Goal: Task Accomplishment & Management: Use online tool/utility

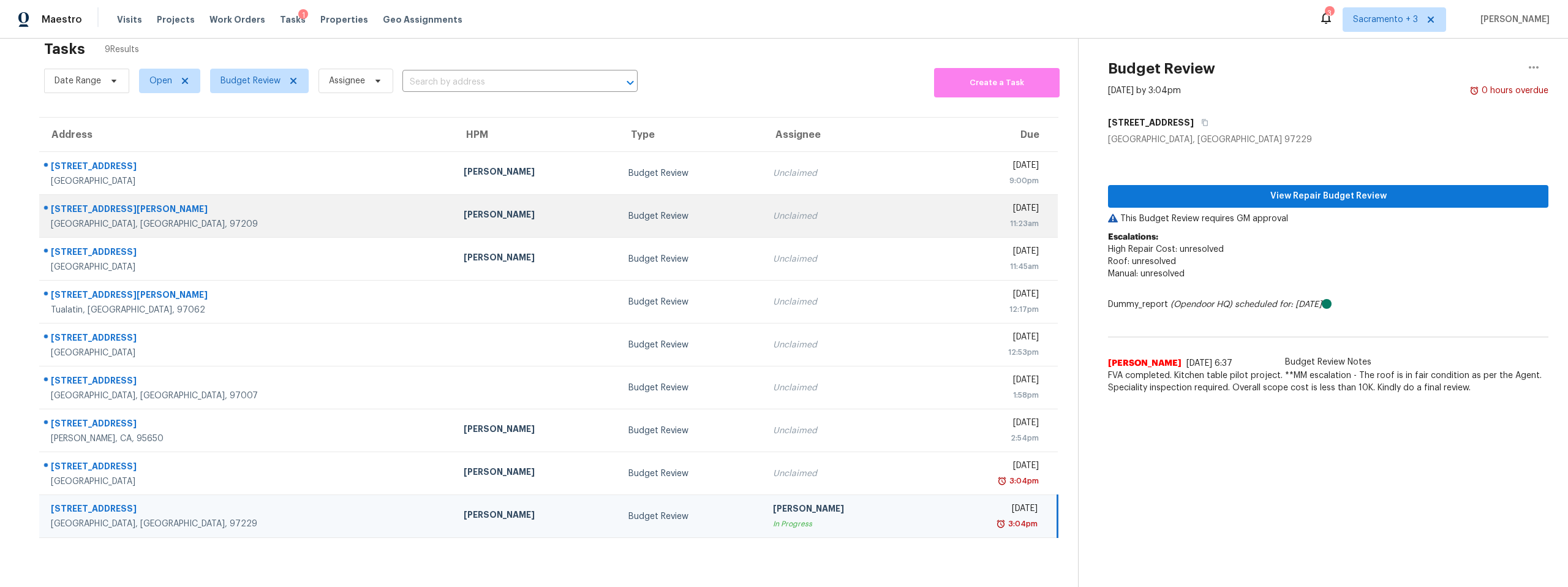
scroll to position [48, 0]
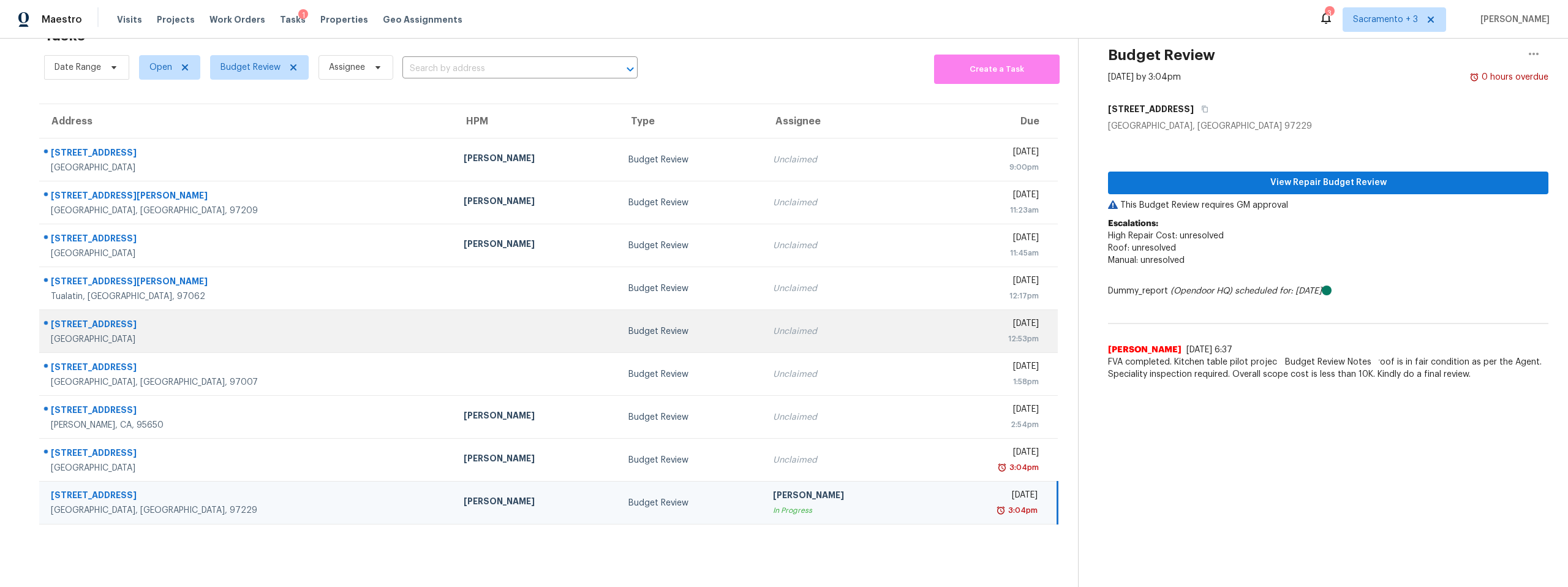
click at [118, 318] on div "[STREET_ADDRESS]" at bounding box center [247, 325] width 394 height 15
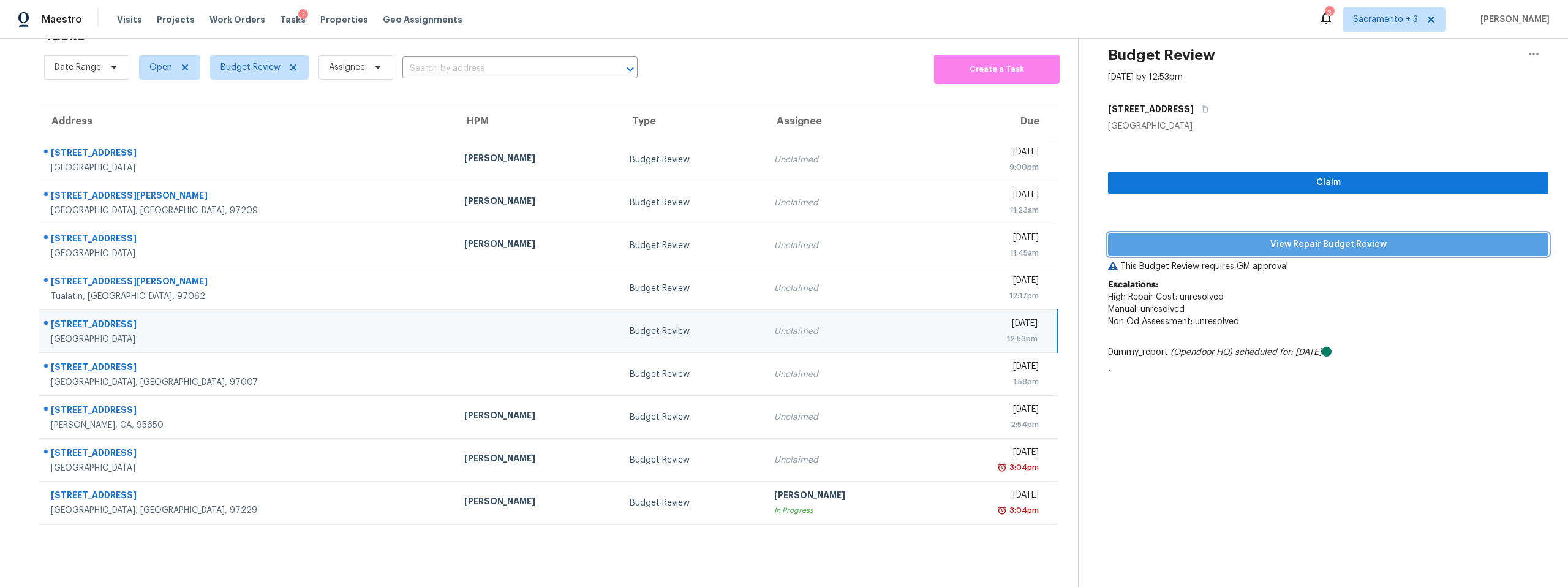
click at [1265, 239] on span "View Repair Budget Review" at bounding box center [1328, 244] width 421 height 15
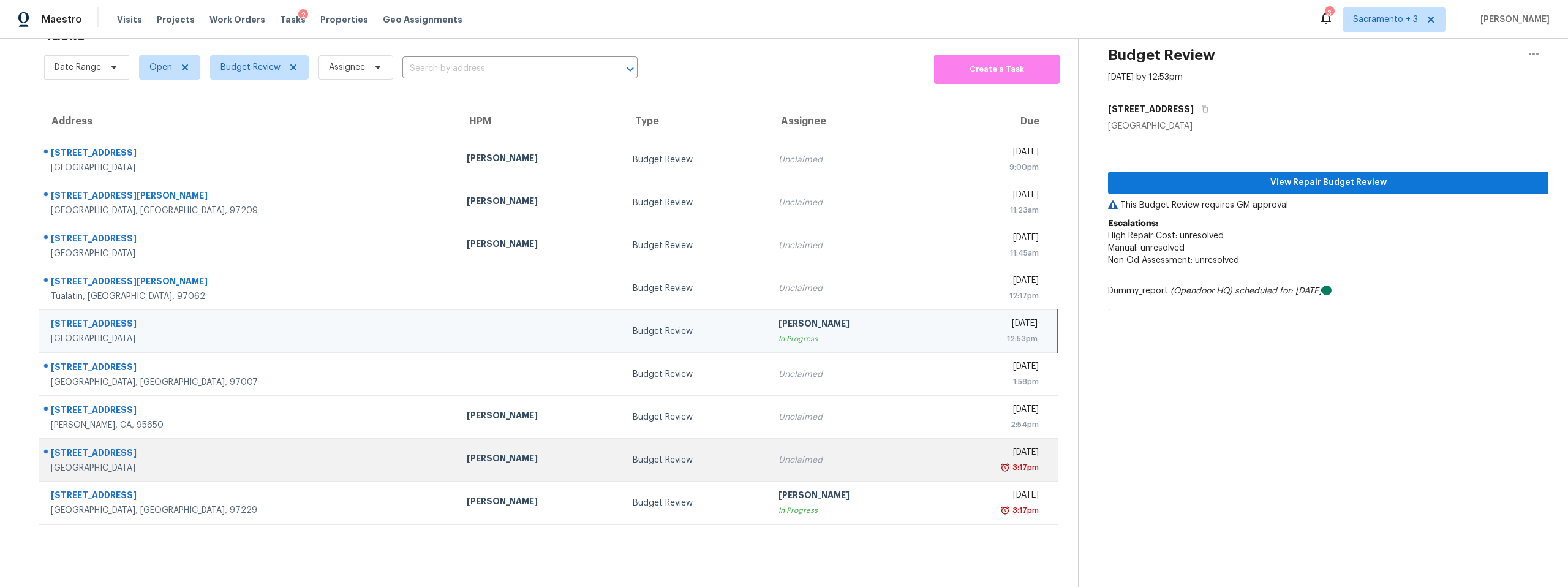
click at [109, 462] on div "[GEOGRAPHIC_DATA]" at bounding box center [249, 468] width 396 height 12
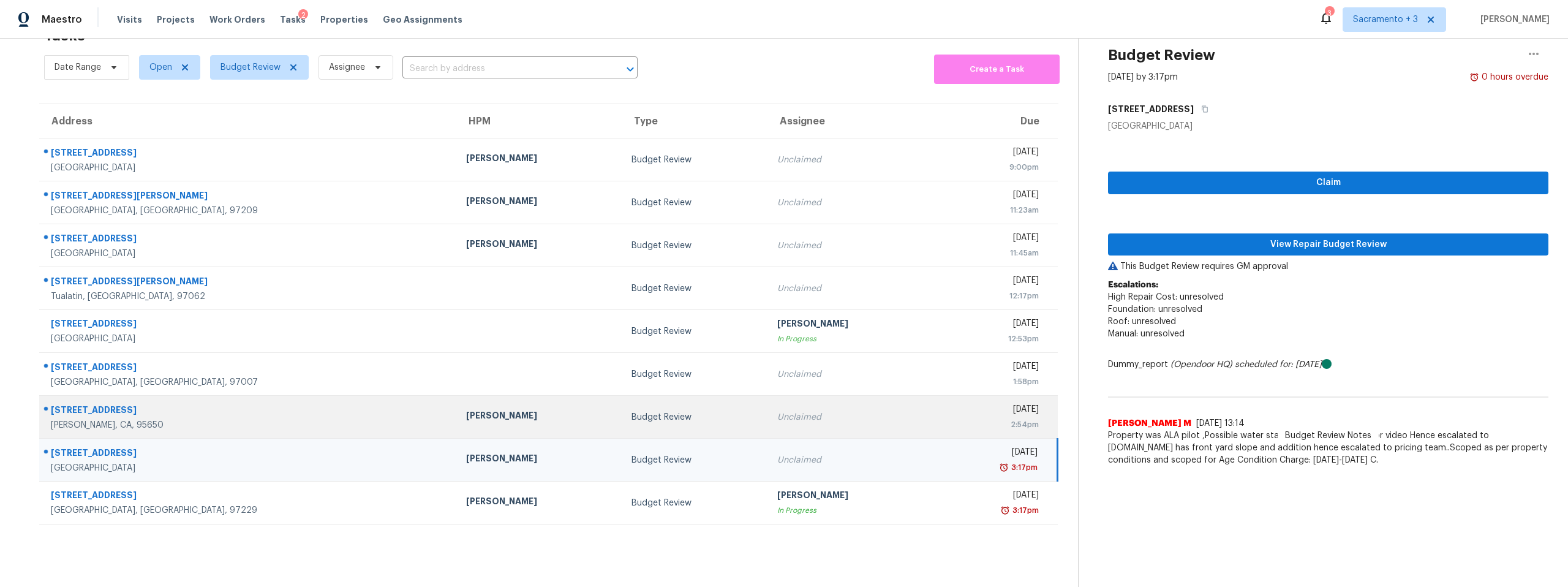
click at [104, 419] on div "[PERSON_NAME], CA, 95650" at bounding box center [249, 425] width 396 height 12
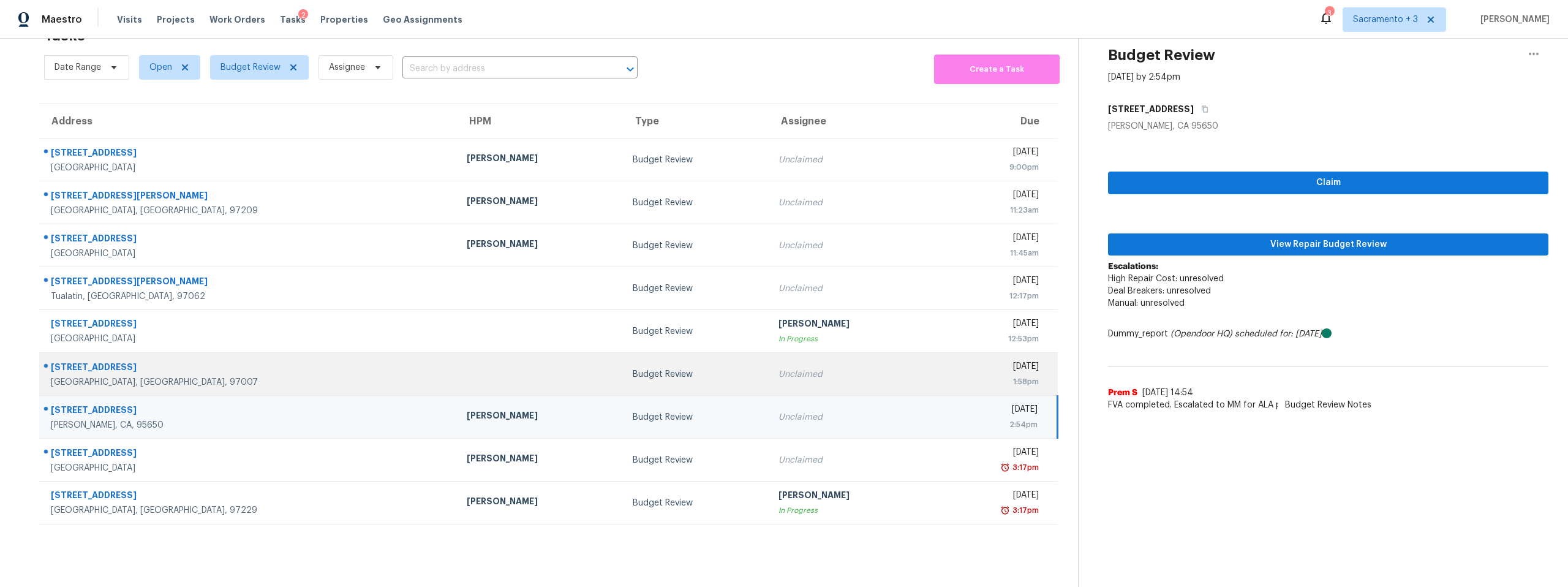
click at [107, 376] on div "[GEOGRAPHIC_DATA], [GEOGRAPHIC_DATA], 97007" at bounding box center [249, 382] width 396 height 12
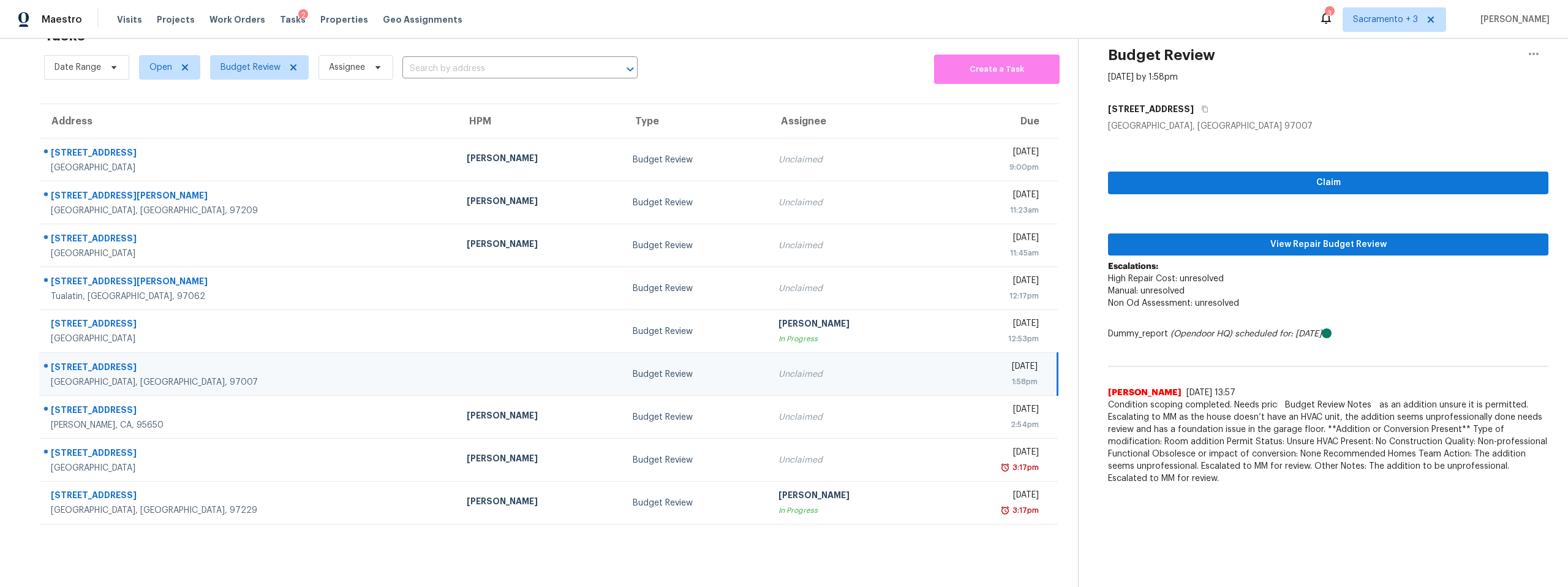
click at [126, 362] on div "[STREET_ADDRESS]" at bounding box center [249, 368] width 396 height 15
click at [102, 361] on div "[STREET_ADDRESS]" at bounding box center [249, 368] width 396 height 15
click at [1310, 237] on span "View Repair Budget Review" at bounding box center [1328, 244] width 421 height 15
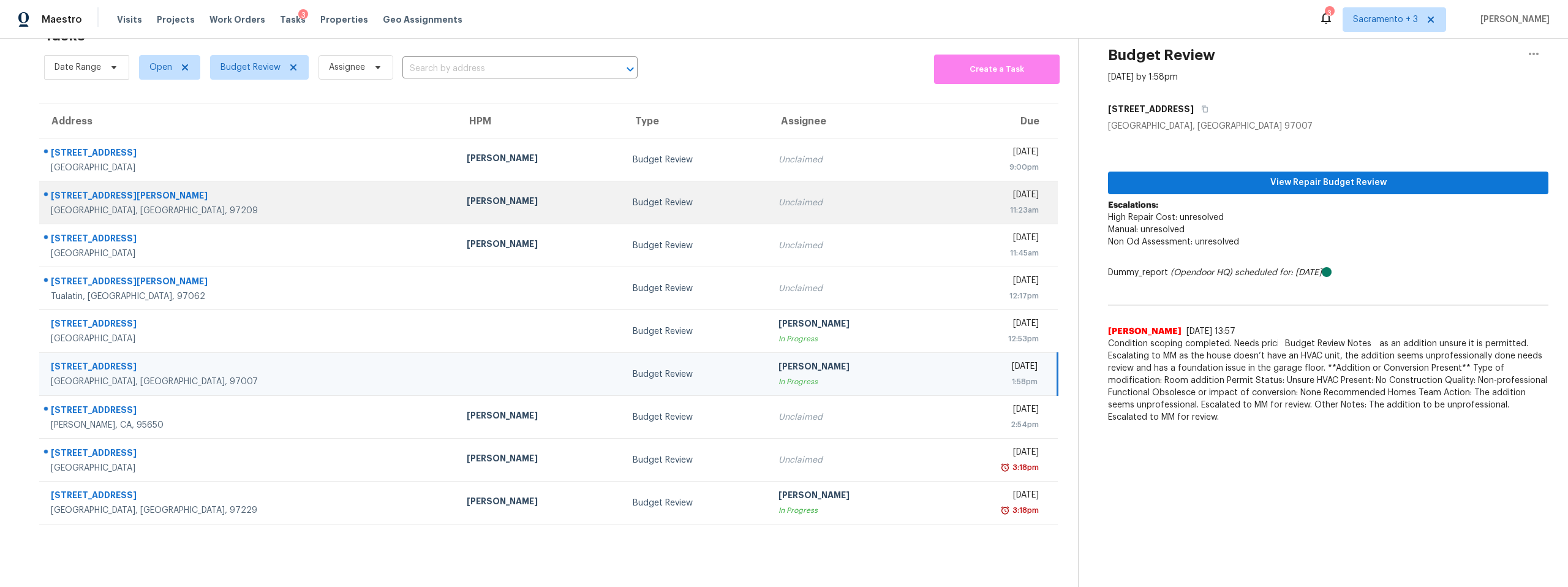
click at [93, 189] on div "[STREET_ADDRESS][PERSON_NAME]" at bounding box center [249, 196] width 396 height 15
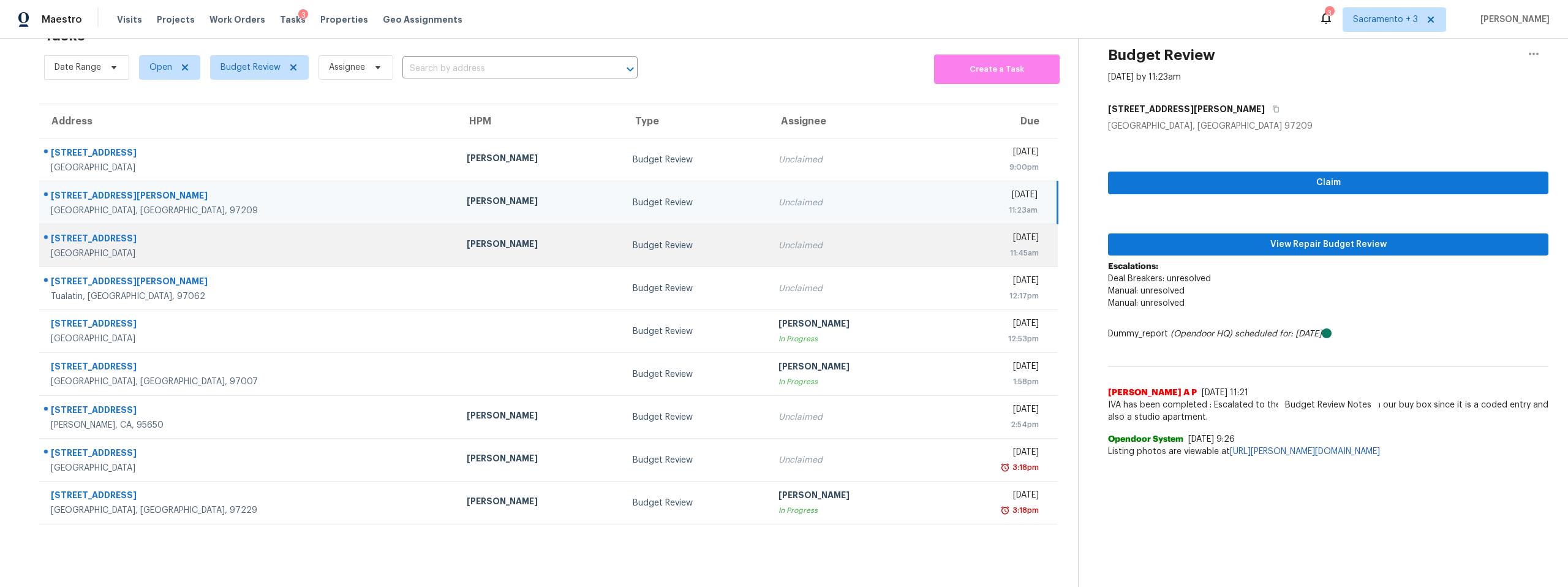
click at [97, 232] on div "[STREET_ADDRESS]" at bounding box center [249, 239] width 396 height 15
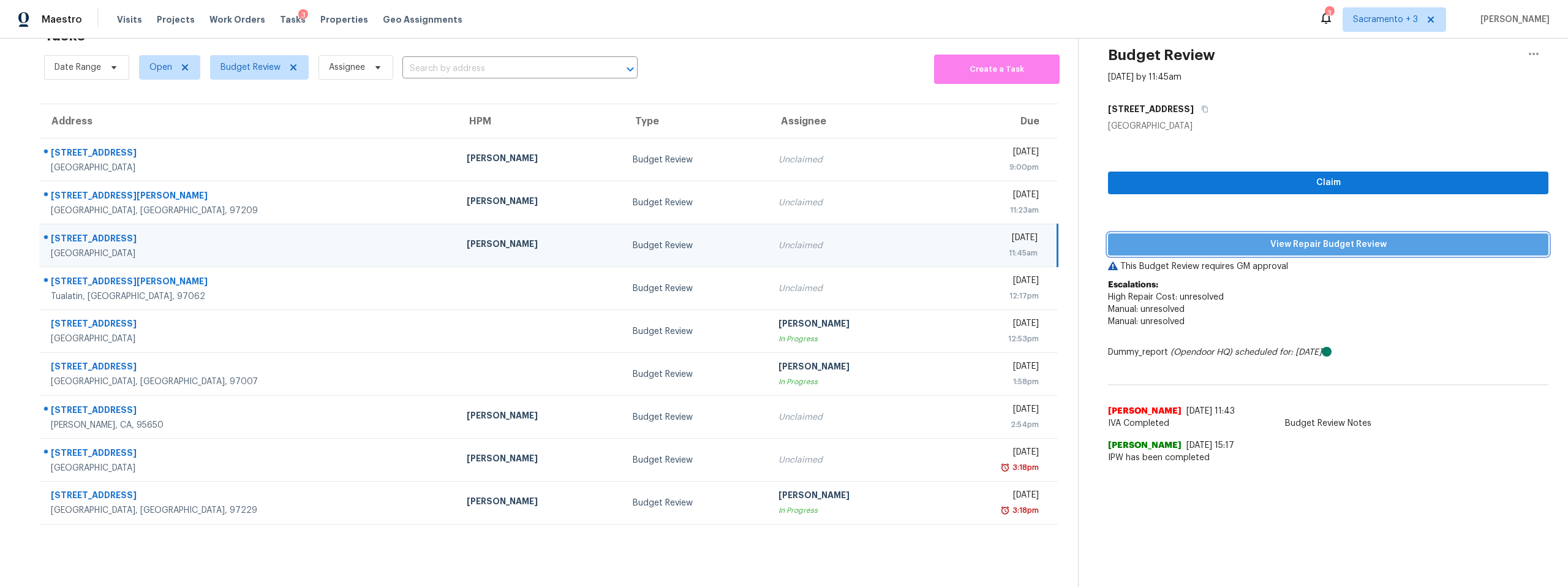
click at [1302, 238] on span "View Repair Budget Review" at bounding box center [1328, 244] width 421 height 15
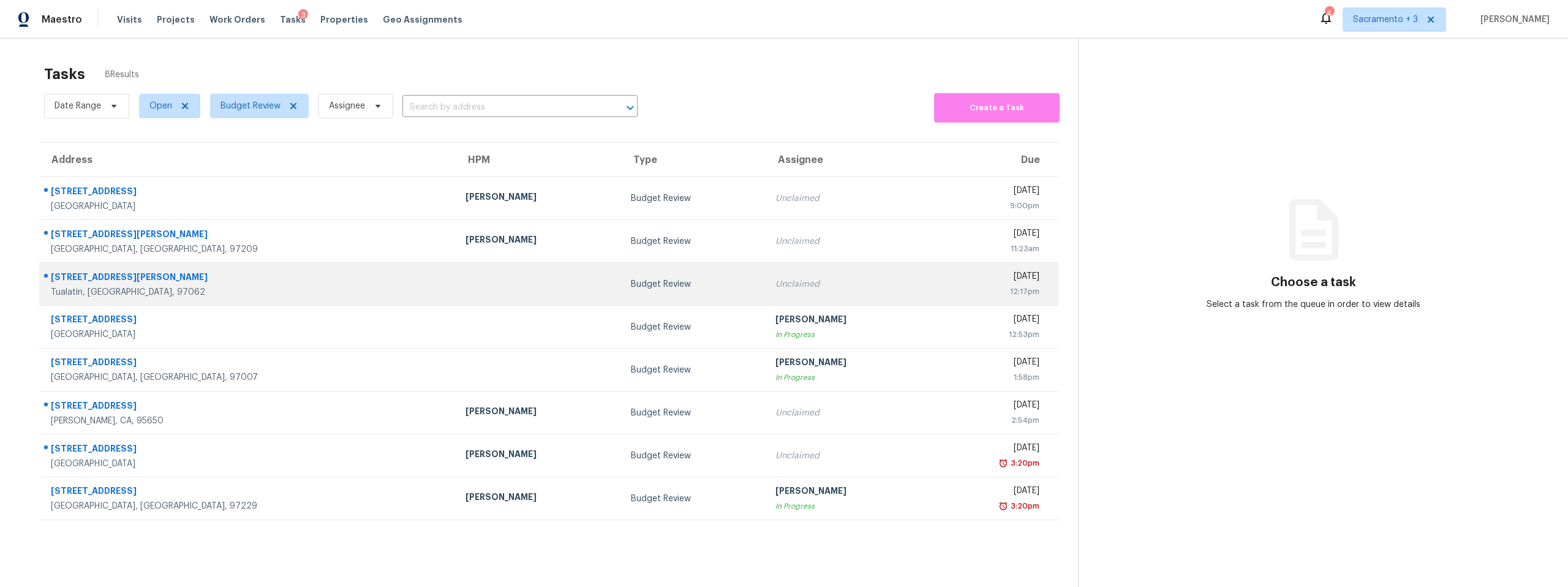
click at [111, 271] on div "[STREET_ADDRESS][PERSON_NAME]" at bounding box center [248, 278] width 395 height 15
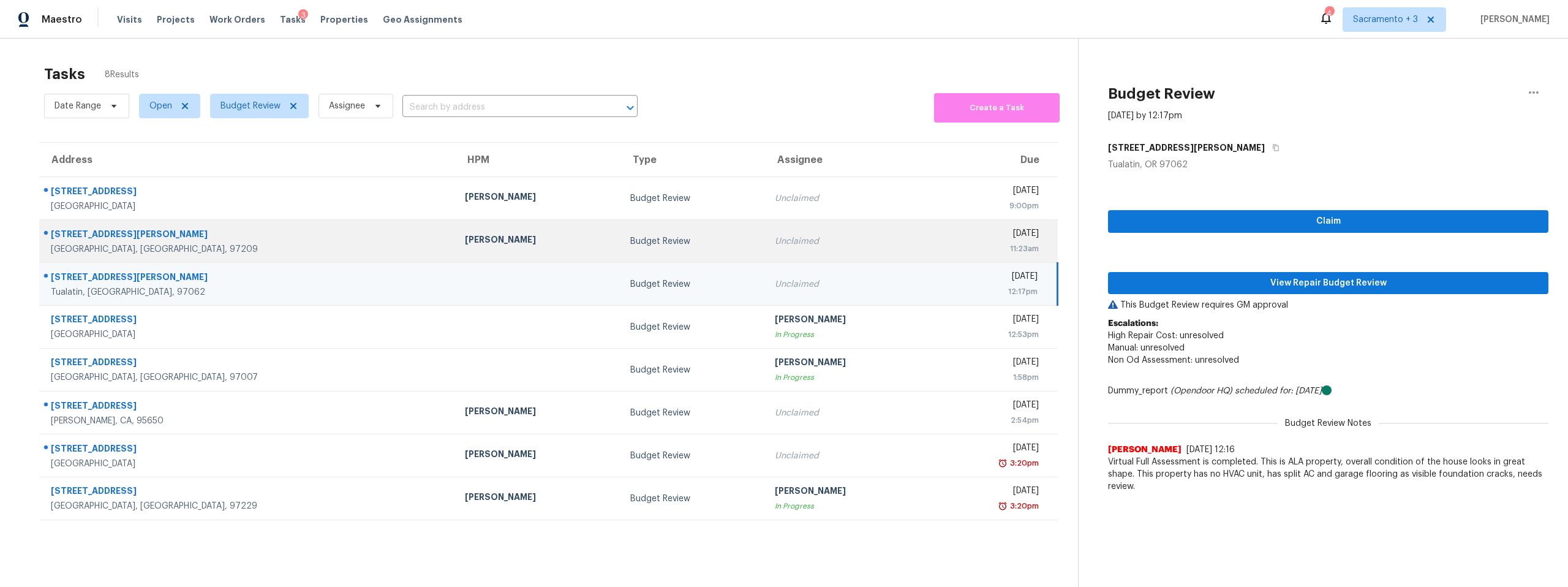
click at [109, 239] on div "[STREET_ADDRESS][PERSON_NAME]" at bounding box center [248, 235] width 394 height 15
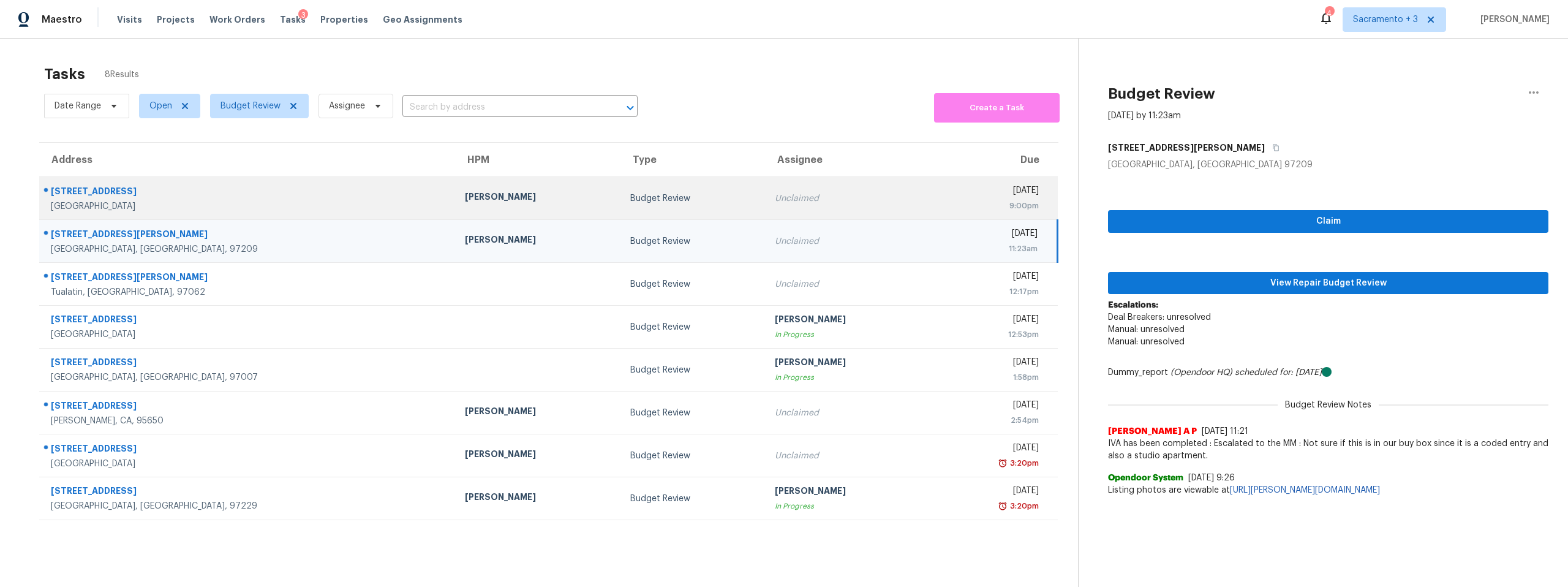
click at [105, 207] on div "[GEOGRAPHIC_DATA]" at bounding box center [248, 206] width 394 height 12
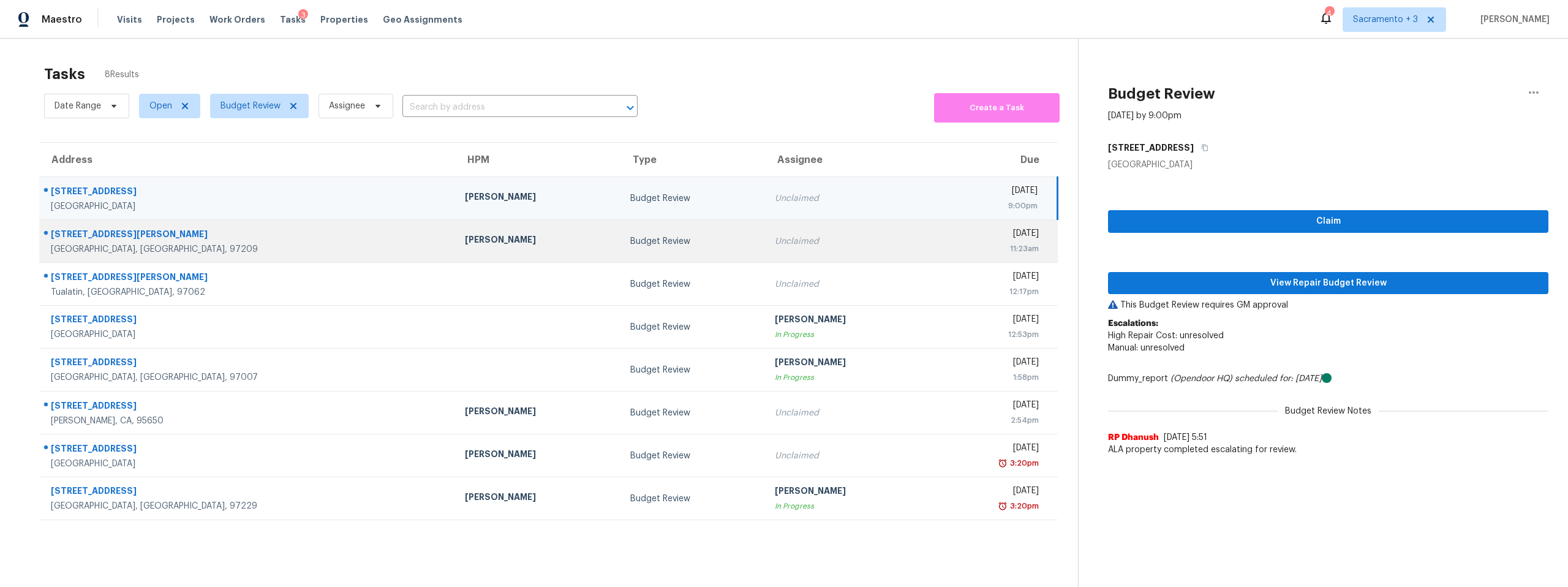
click at [105, 225] on td "1420 NW Lovejoy St Apt 309 Portland, OR, 97209" at bounding box center [246, 242] width 416 height 43
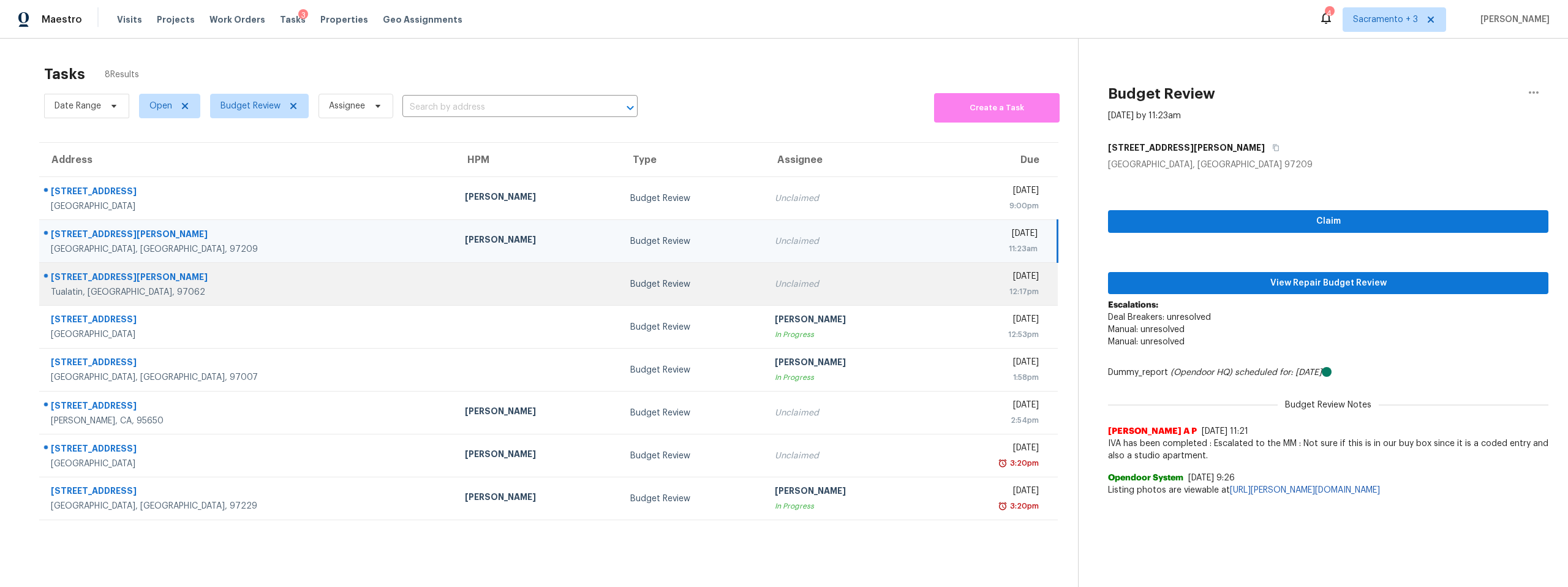
click at [105, 278] on div "[STREET_ADDRESS][PERSON_NAME]" at bounding box center [248, 278] width 394 height 15
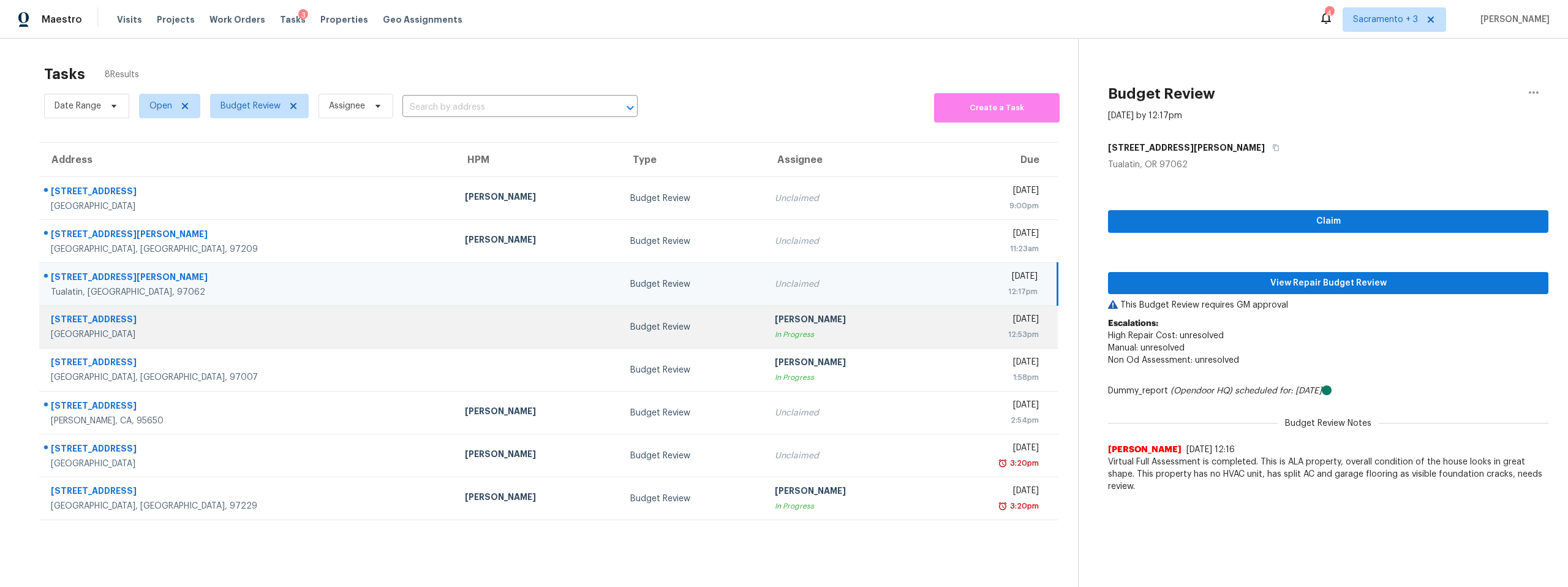
click at [104, 324] on div "[STREET_ADDRESS]" at bounding box center [248, 321] width 394 height 15
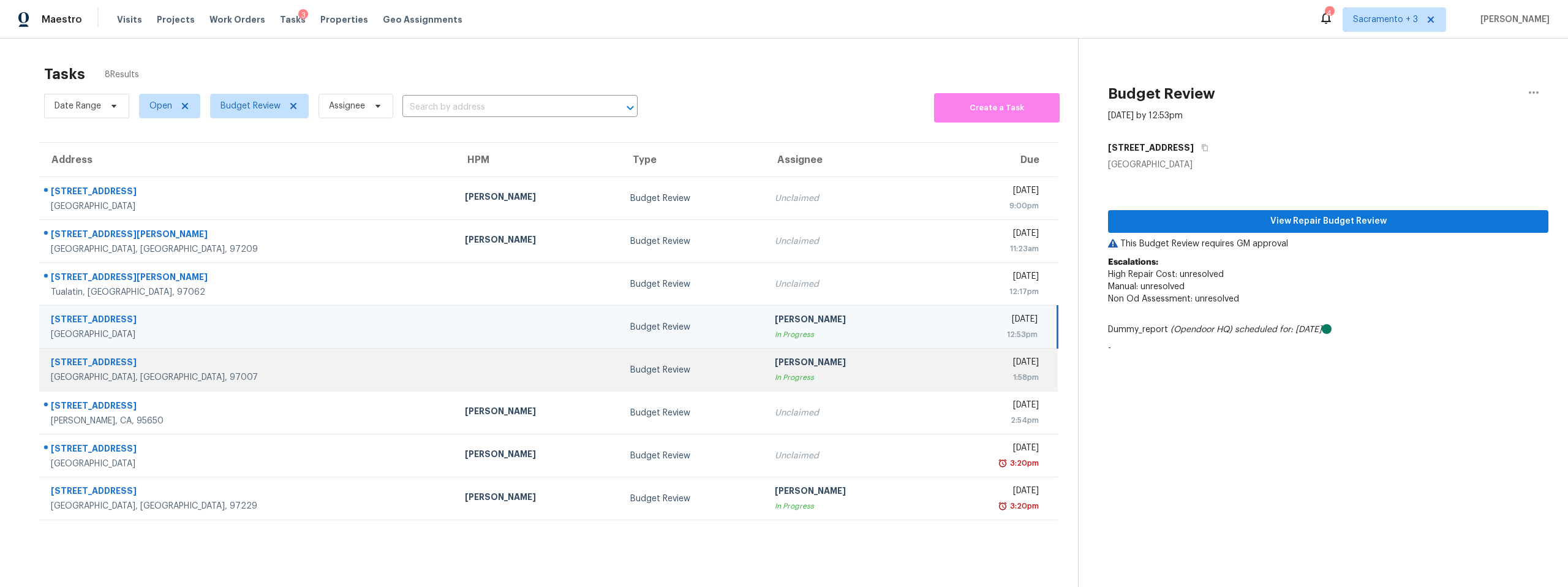
click at [100, 360] on div "[STREET_ADDRESS]" at bounding box center [248, 363] width 394 height 15
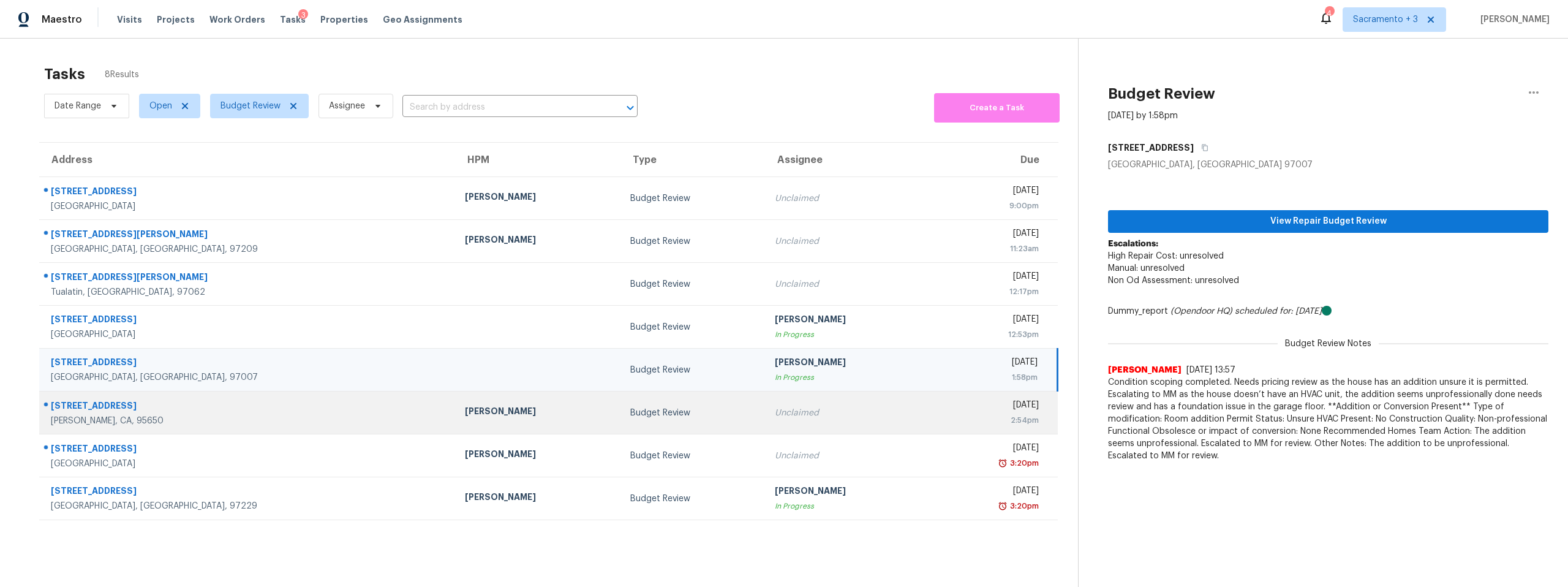
click at [100, 409] on div "[STREET_ADDRESS]" at bounding box center [248, 406] width 394 height 15
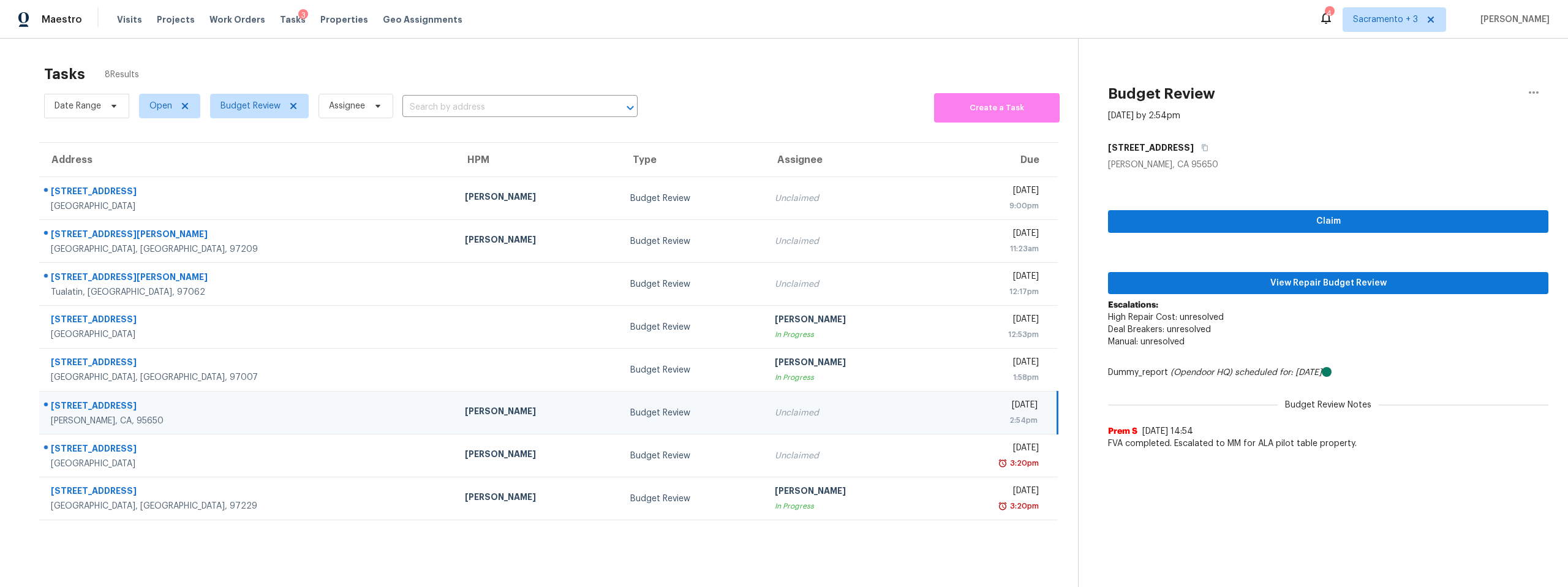
click at [100, 409] on div "[STREET_ADDRESS]" at bounding box center [248, 406] width 394 height 15
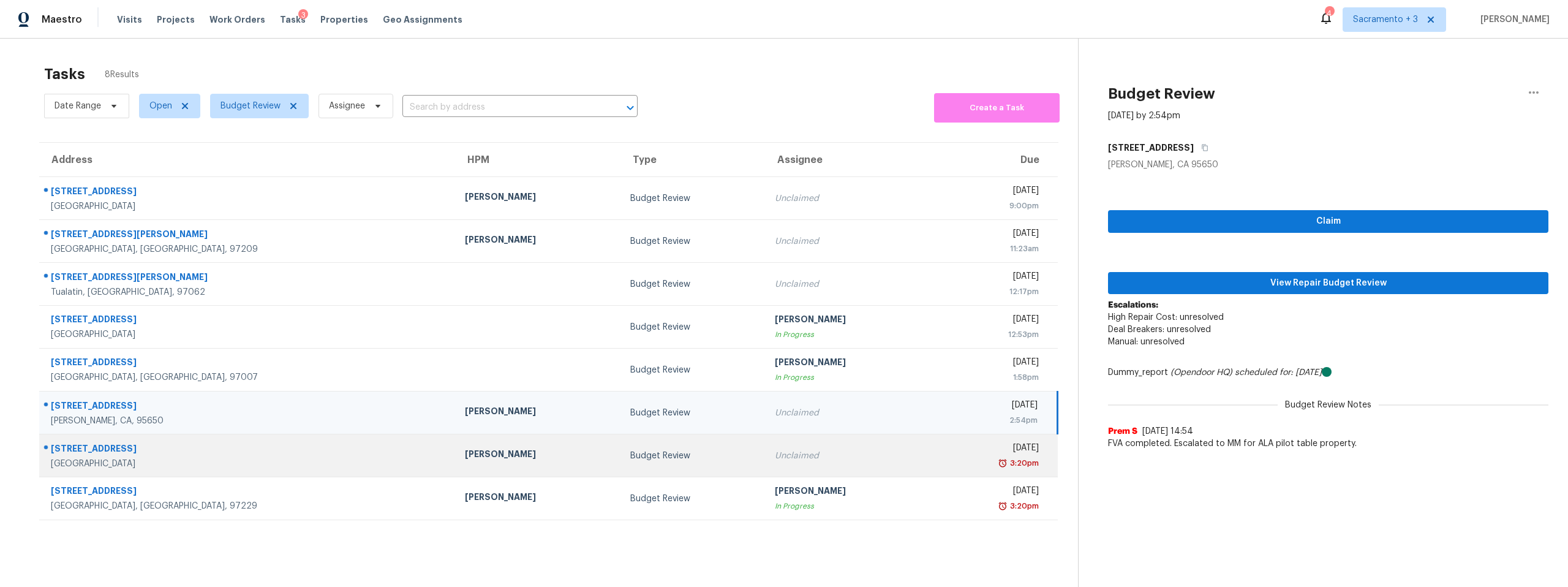
click at [100, 450] on div "[STREET_ADDRESS]" at bounding box center [248, 449] width 394 height 15
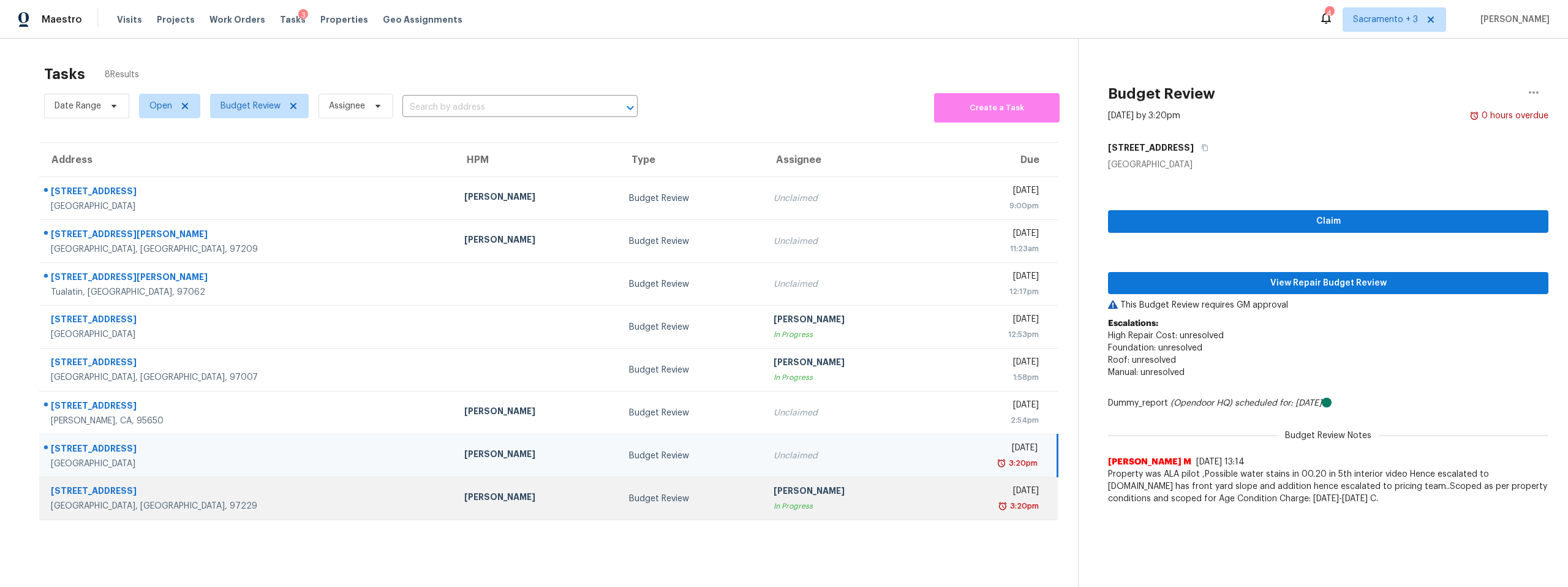
click at [100, 495] on div "[STREET_ADDRESS]" at bounding box center [247, 492] width 394 height 15
